Goal: Navigation & Orientation: Find specific page/section

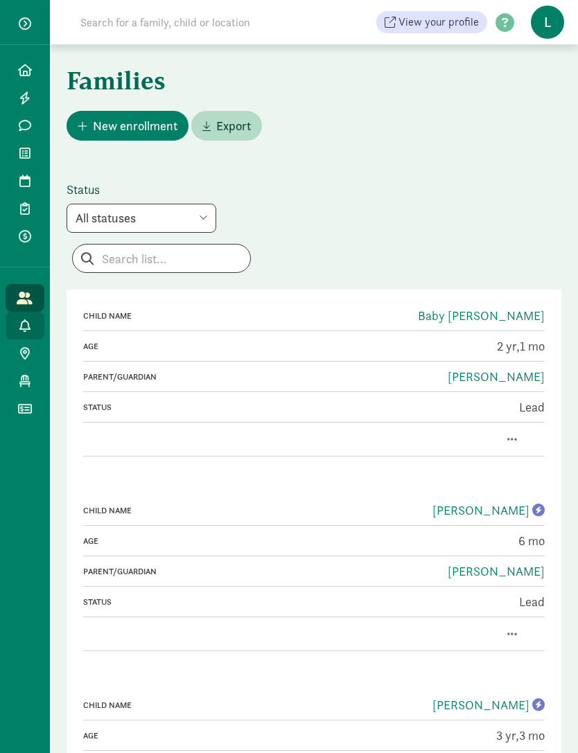
click at [28, 324] on icon at bounding box center [24, 326] width 11 height 12
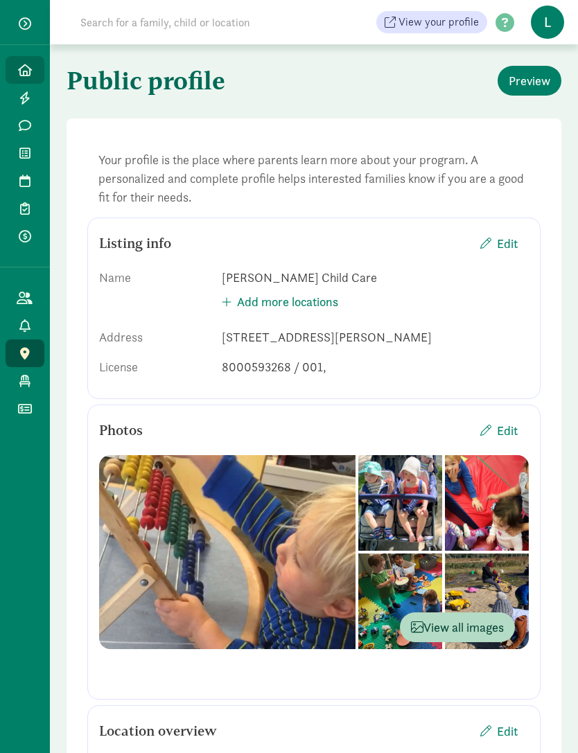
click at [30, 81] on link "Home" at bounding box center [25, 70] width 39 height 28
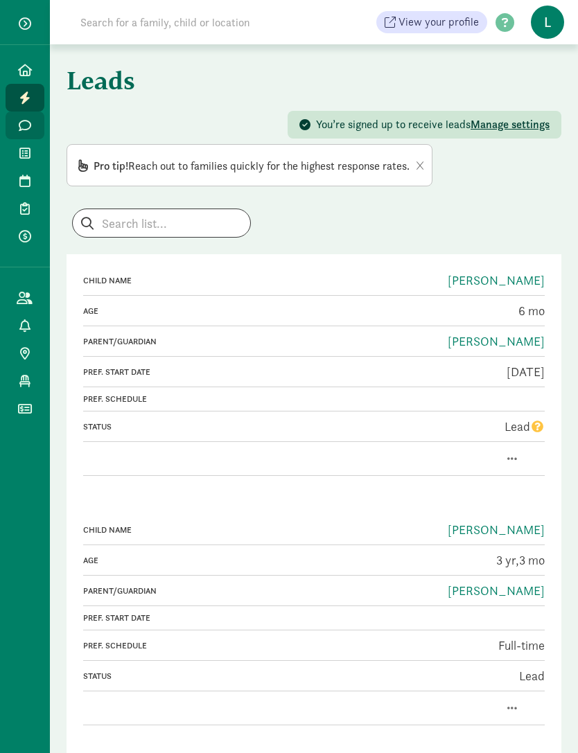
click at [20, 128] on icon at bounding box center [25, 125] width 12 height 12
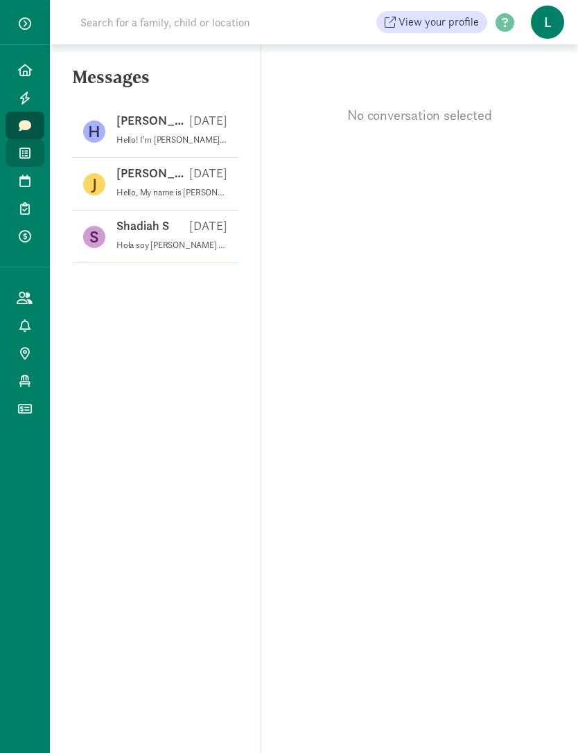
click at [23, 148] on icon at bounding box center [24, 153] width 11 height 12
